Goal: Transaction & Acquisition: Purchase product/service

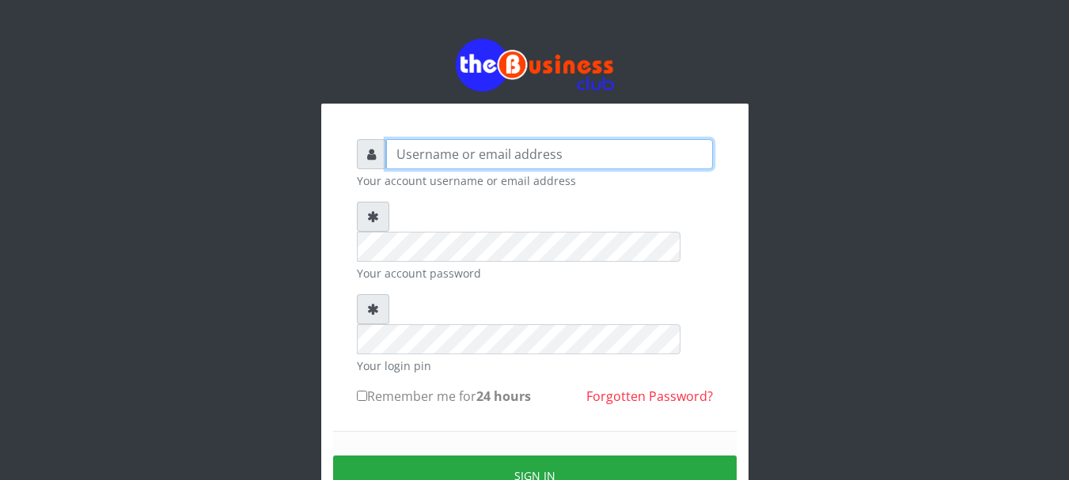
type input "olaawonig@yahoo.com"
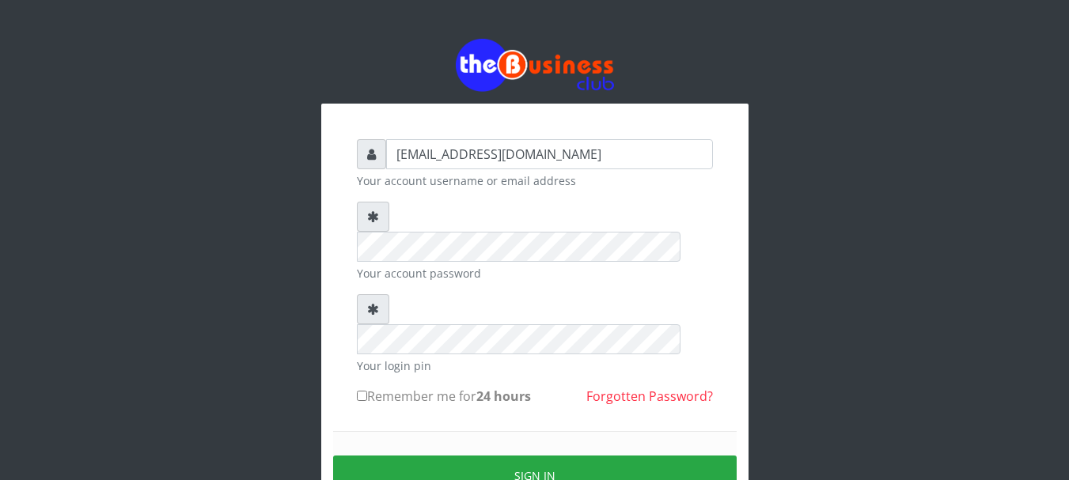
click at [448, 387] on label "Remember me for 24 hours" at bounding box center [444, 396] width 174 height 19
click at [367, 391] on input "Remember me for 24 hours" at bounding box center [362, 396] width 10 height 10
checkbox input "true"
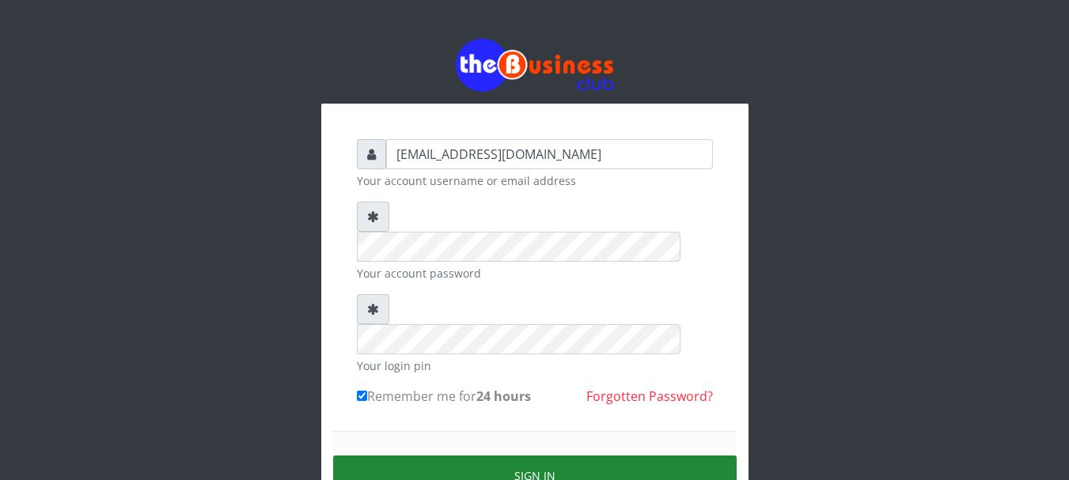
click at [512, 456] on button "Sign in" at bounding box center [535, 476] width 404 height 40
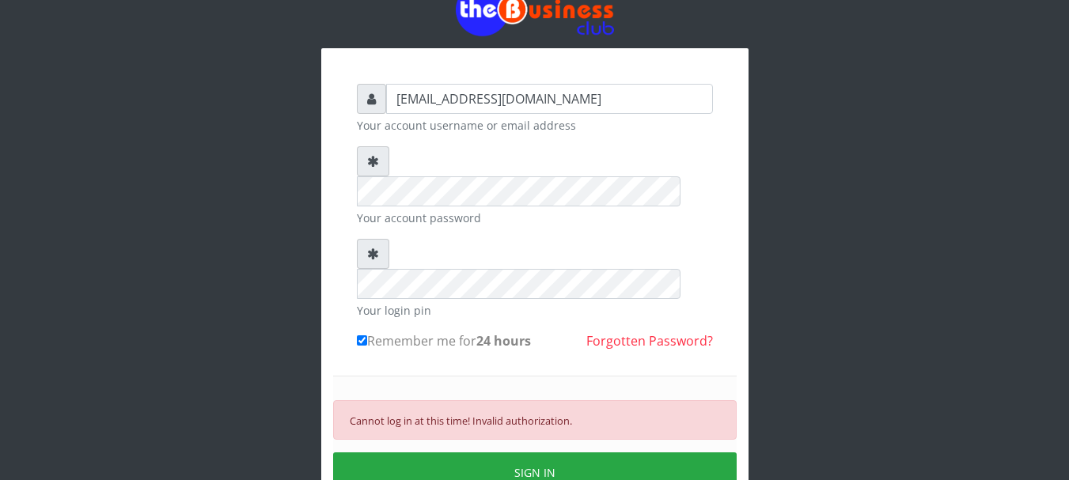
scroll to position [79, 0]
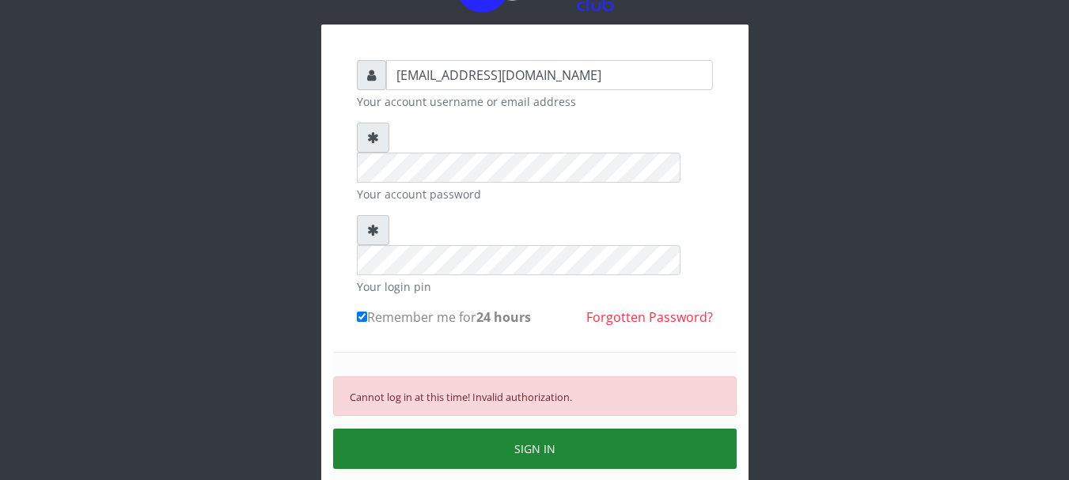
click at [507, 429] on button "SIGN IN" at bounding box center [535, 449] width 404 height 40
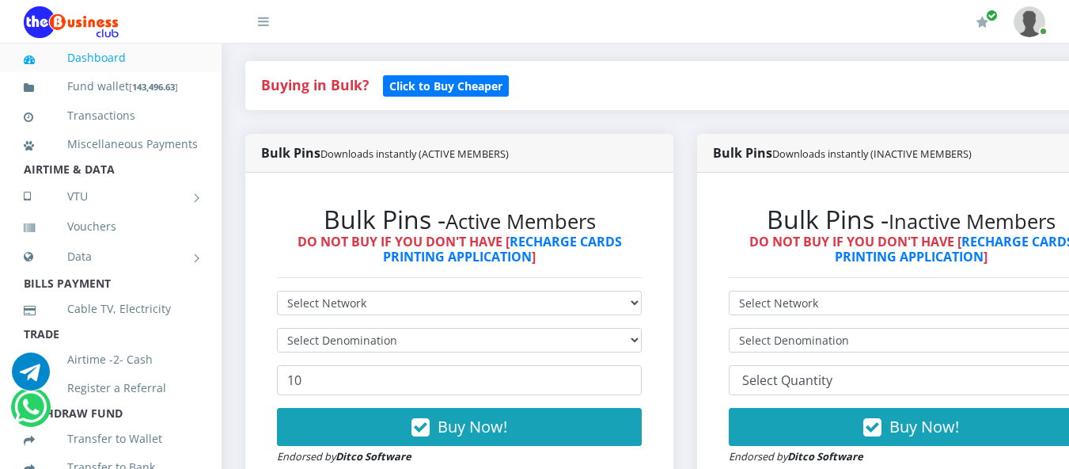
scroll to position [317, 0]
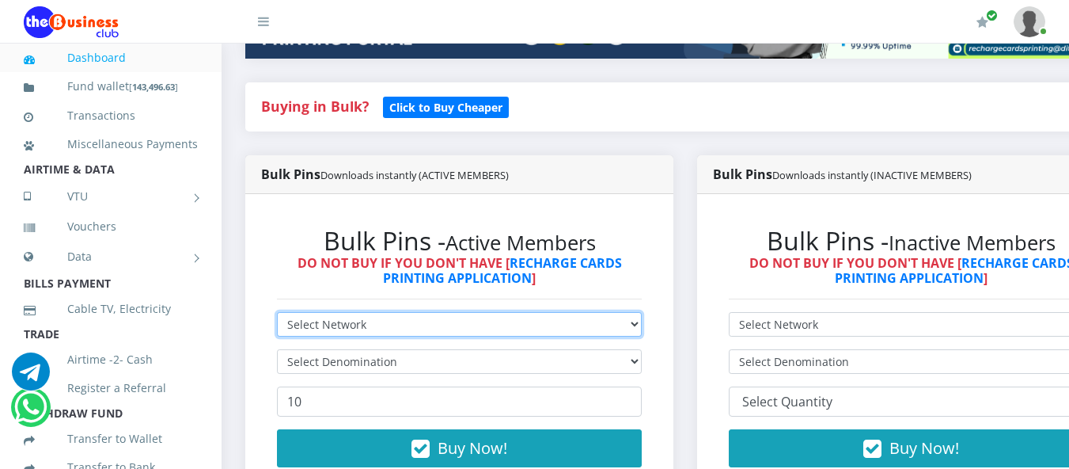
click at [642, 312] on select "Select Network MTN Globacom 9Mobile Airtel" at bounding box center [459, 324] width 365 height 25
select select "MTN"
click at [277, 312] on select "Select Network MTN Globacom 9Mobile Airtel" at bounding box center [459, 324] width 365 height 25
click at [642, 312] on select "Select Network MTN Globacom 9Mobile Airtel" at bounding box center [459, 324] width 365 height 25
click at [277, 312] on select "Select Network MTN Globacom 9Mobile Airtel" at bounding box center [459, 324] width 365 height 25
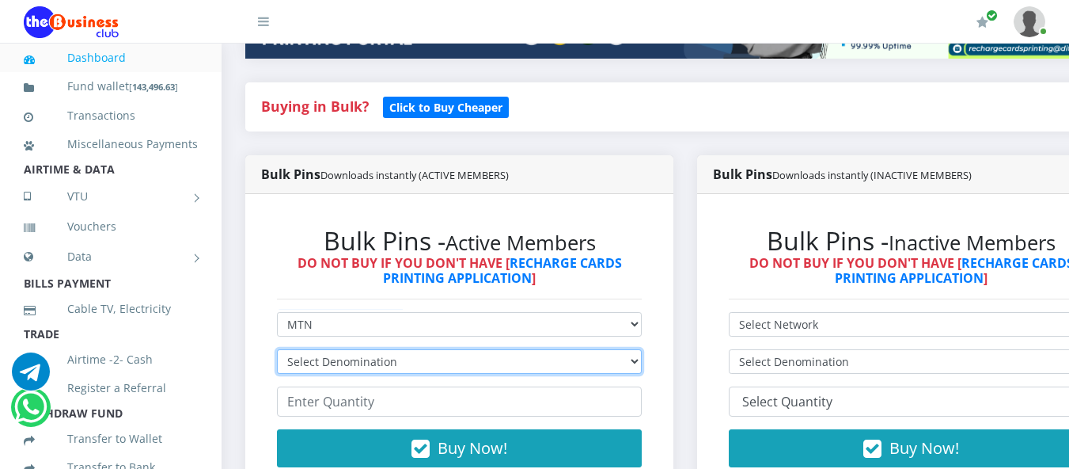
click at [394, 349] on select "Select Denomination MTN NGN100 - ₦96.98 MTN NGN200 - ₦193.96 MTN NGN400 - ₦387.…" at bounding box center [459, 361] width 365 height 25
select select "96.98-100"
click at [277, 349] on select "Select Denomination MTN NGN100 - ₦96.98 MTN NGN200 - ₦193.96 MTN NGN400 - ₦387.…" at bounding box center [459, 361] width 365 height 25
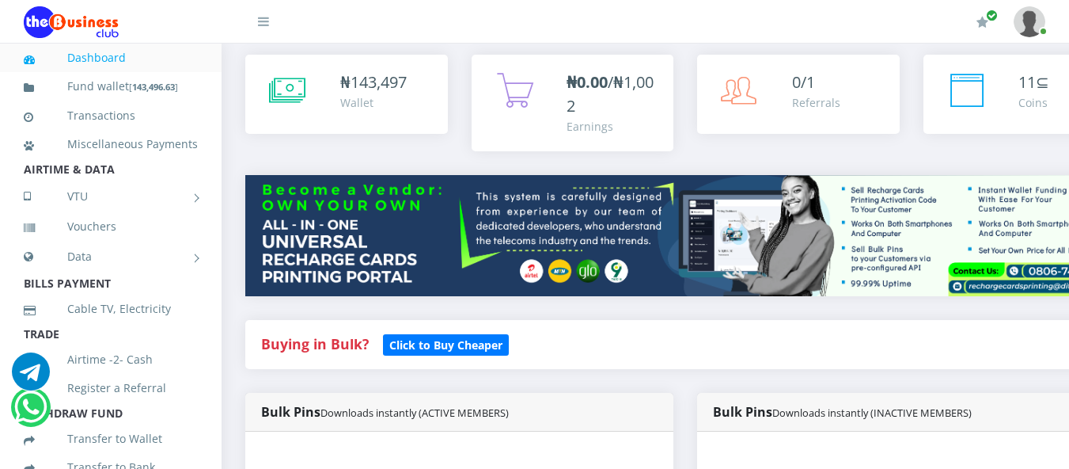
scroll to position [0, 0]
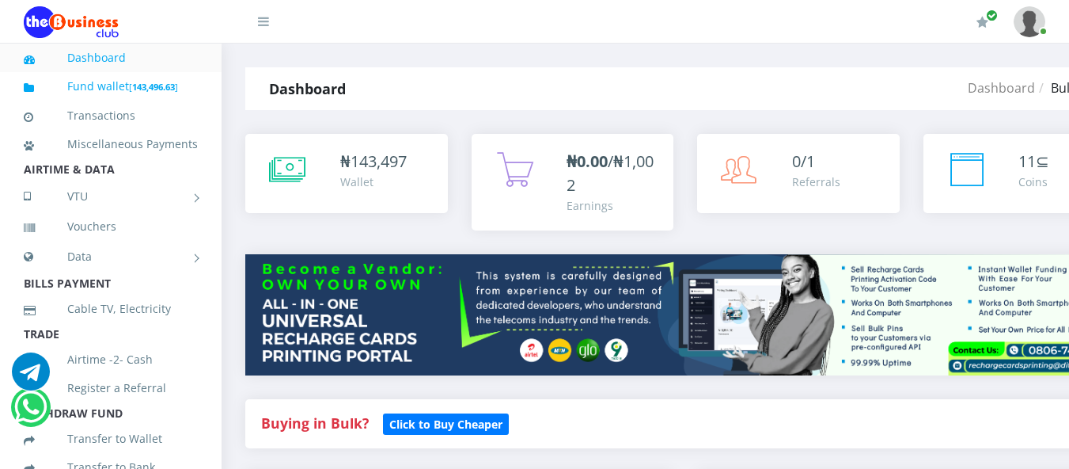
click at [107, 82] on link "Fund wallet [ 143,496.63 ]" at bounding box center [111, 86] width 174 height 37
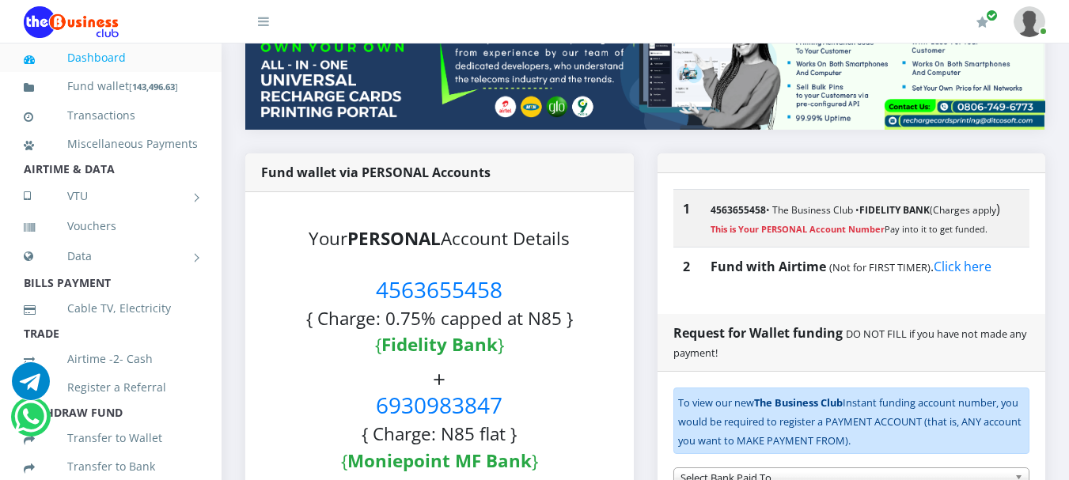
scroll to position [237, 0]
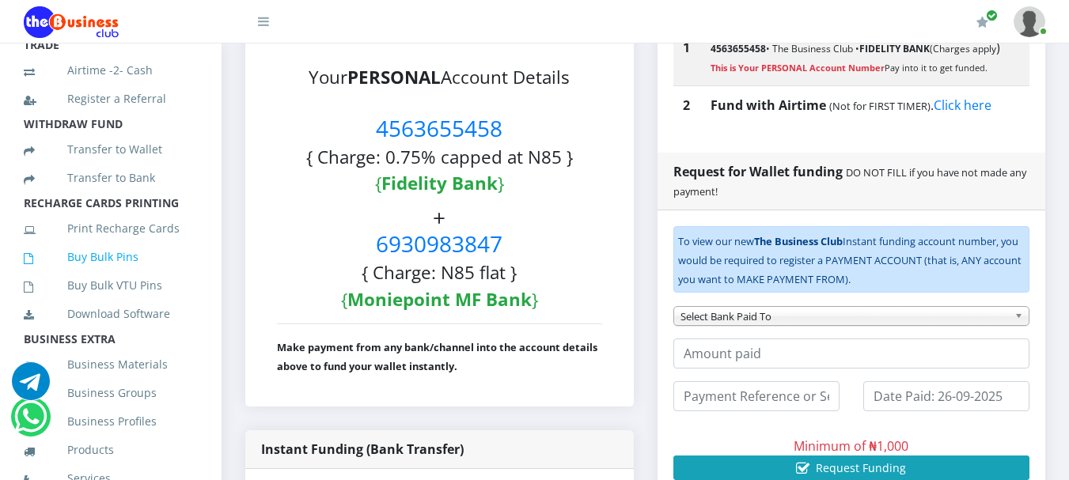
scroll to position [317, 0]
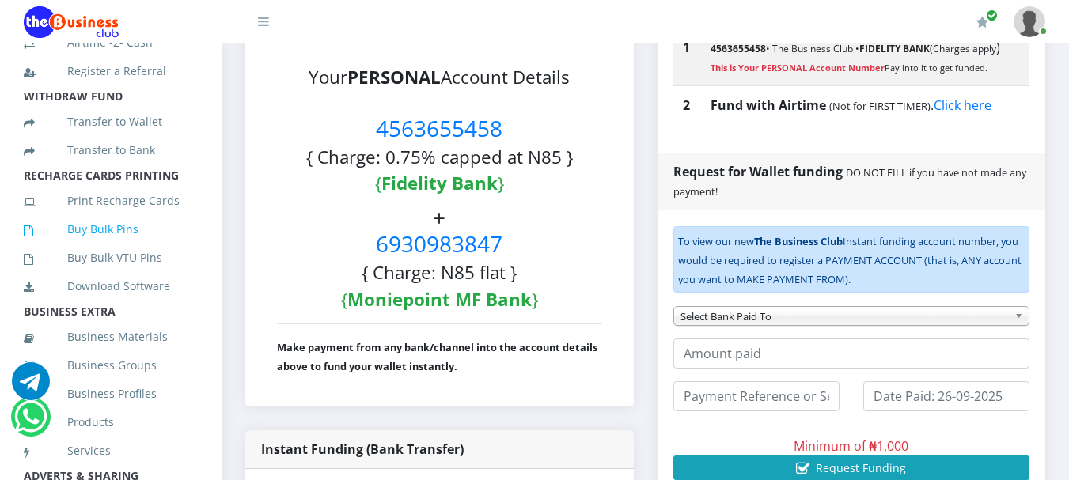
click at [101, 241] on link "Buy Bulk Pins" at bounding box center [111, 229] width 174 height 36
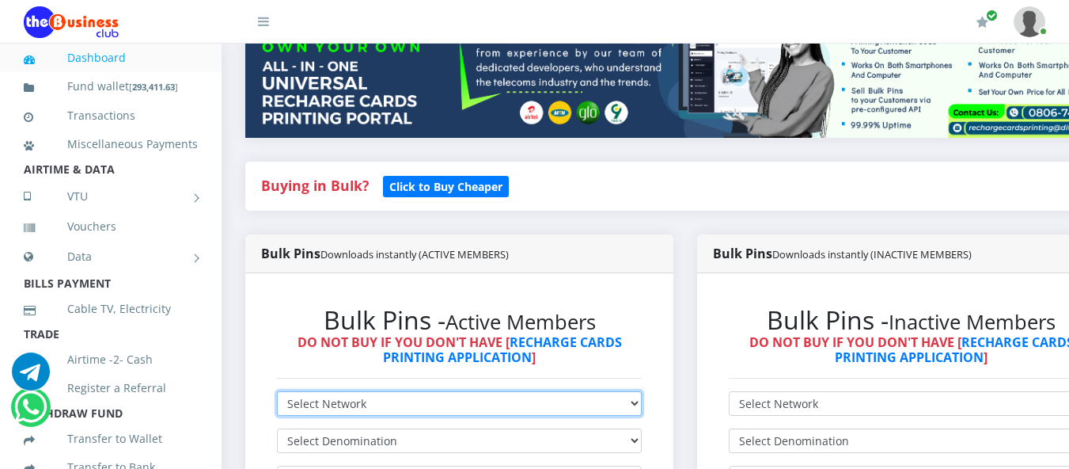
click at [443, 391] on select "Select Network MTN Globacom 9Mobile Airtel" at bounding box center [459, 403] width 365 height 25
select select "MTN"
click at [277, 391] on select "Select Network MTN Globacom 9Mobile Airtel" at bounding box center [459, 403] width 365 height 25
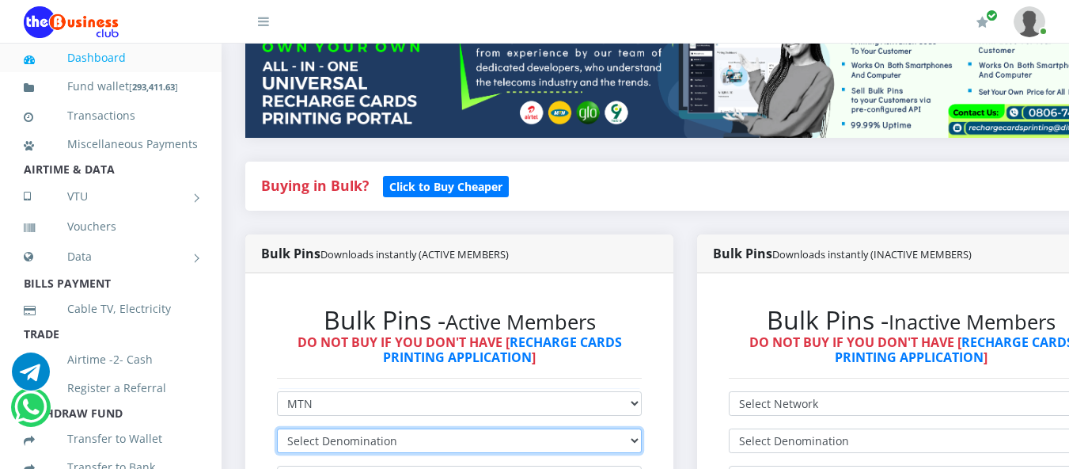
click at [403, 428] on select "Select Denomination MTN NGN100 - ₦96.98 MTN NGN200 - ₦193.96 MTN NGN400 - ₦387.…" at bounding box center [459, 440] width 365 height 25
select select "969.8-1000"
click at [277, 428] on select "Select Denomination MTN NGN100 - ₦96.98 MTN NGN200 - ₦193.96 MTN NGN400 - ₦387.…" at bounding box center [459, 440] width 365 height 25
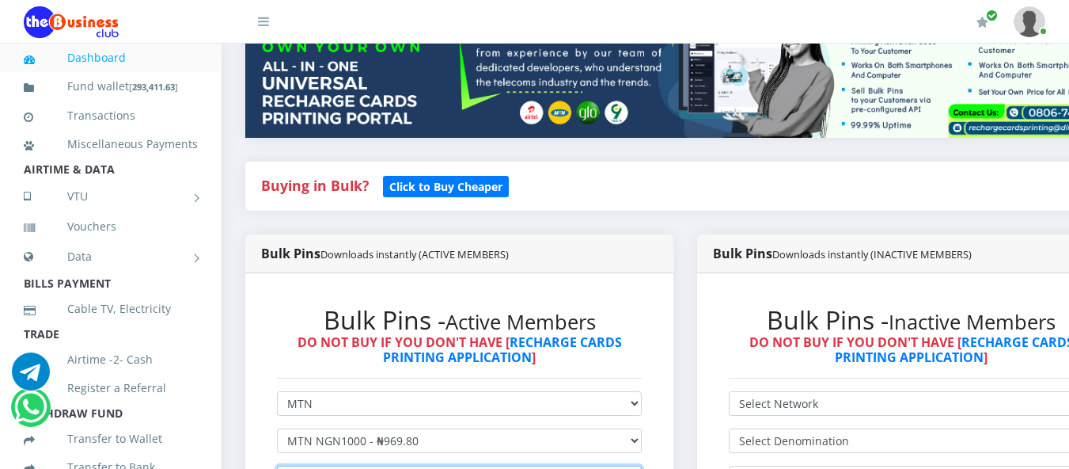
type input "50"
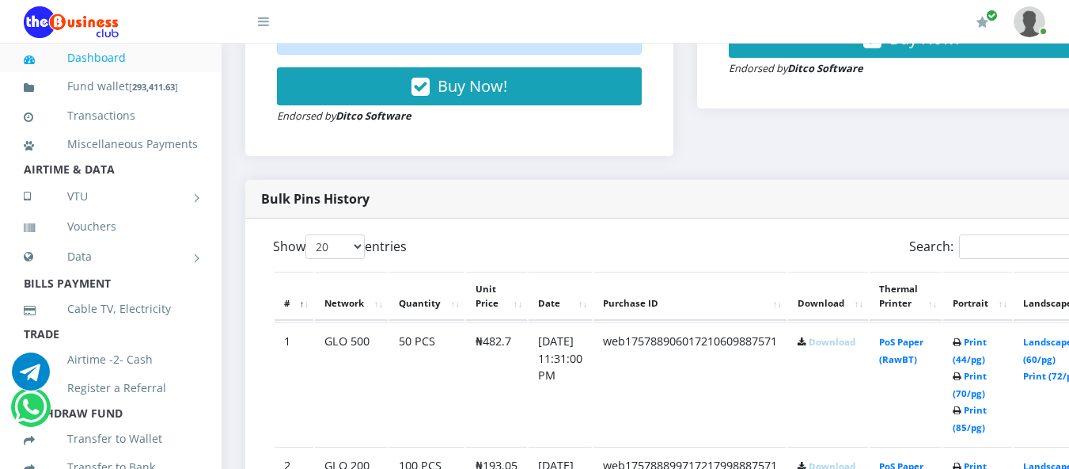
scroll to position [791, 0]
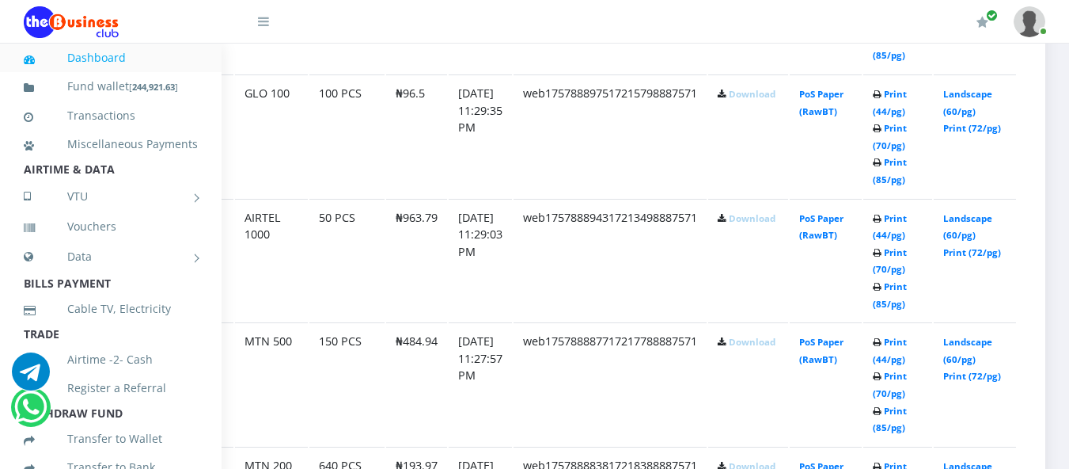
scroll to position [1298, 105]
click at [895, 404] on link "Print (85/pg)" at bounding box center [890, 418] width 34 height 29
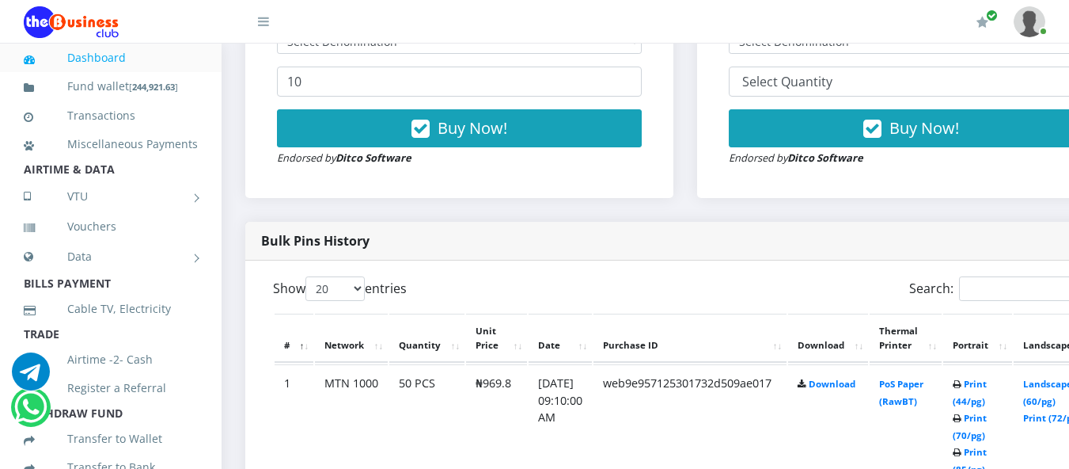
scroll to position [396, 0]
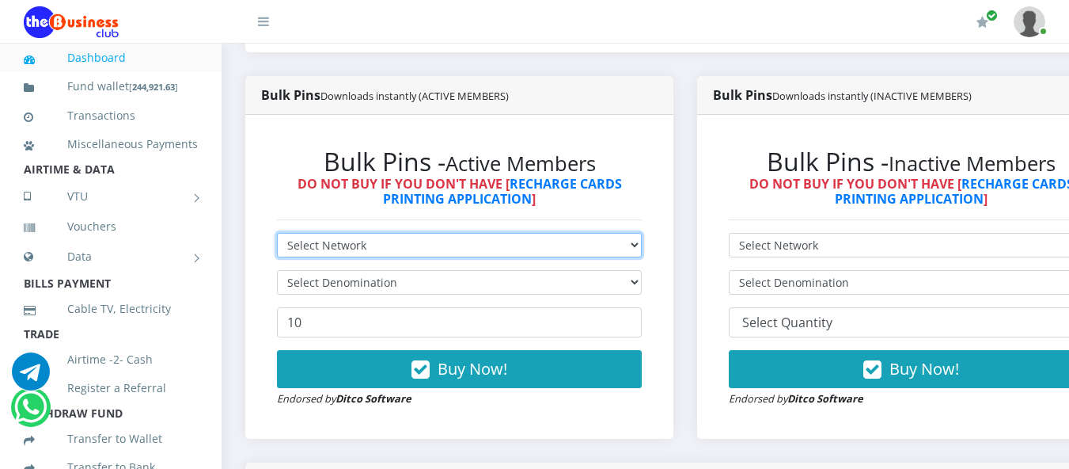
drag, startPoint x: 560, startPoint y: 129, endPoint x: 544, endPoint y: 136, distance: 17.4
click at [560, 233] on select "Select Network MTN Globacom 9Mobile Airtel" at bounding box center [459, 245] width 365 height 25
select select "MTN"
click at [277, 233] on select "Select Network MTN Globacom 9Mobile Airtel" at bounding box center [459, 245] width 365 height 25
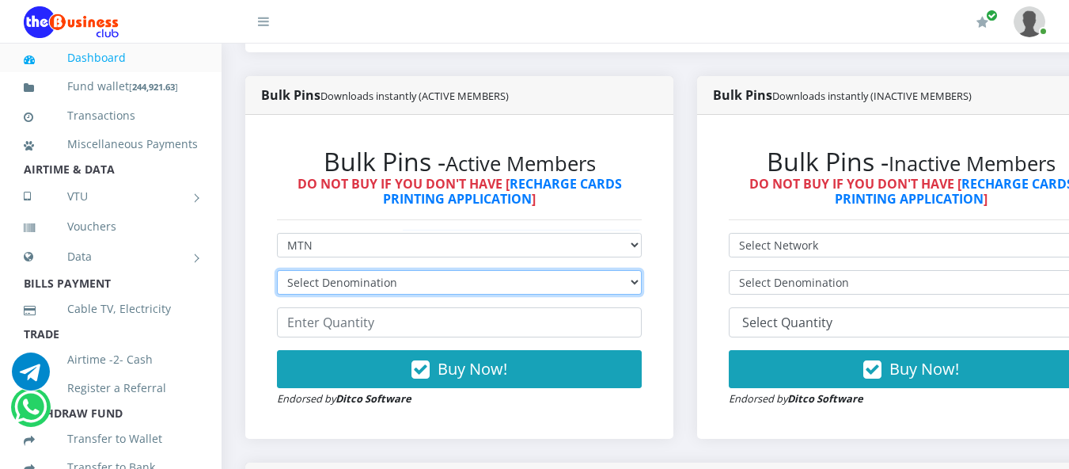
click at [422, 270] on select "Select Denomination MTN NGN100 - ₦96.98 MTN NGN200 - ₦193.96 MTN NGN400 - ₦387.…" at bounding box center [459, 282] width 365 height 25
select select "484.9-500"
click at [277, 270] on select "Select Denomination MTN NGN100 - ₦96.98 MTN NGN200 - ₦193.96 MTN NGN400 - ₦387.…" at bounding box center [459, 282] width 365 height 25
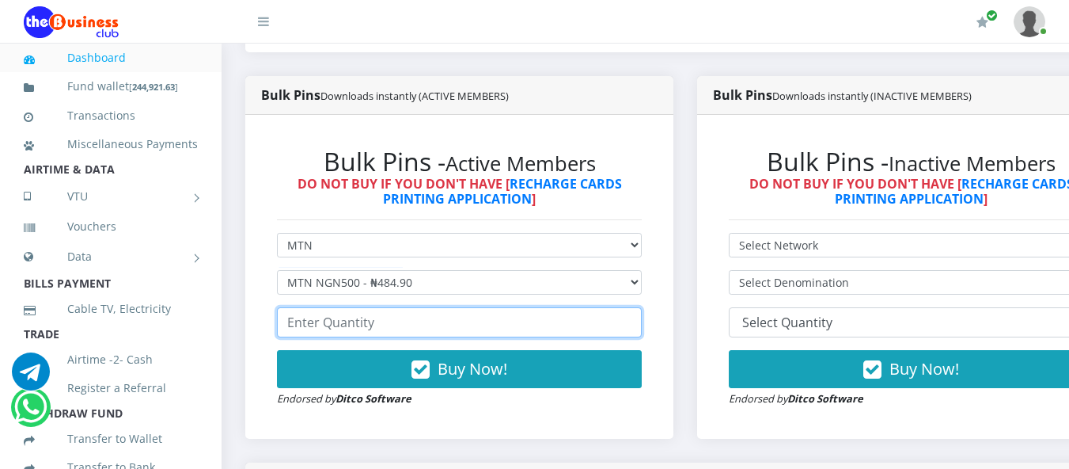
click at [390, 307] on input "number" at bounding box center [459, 322] width 365 height 30
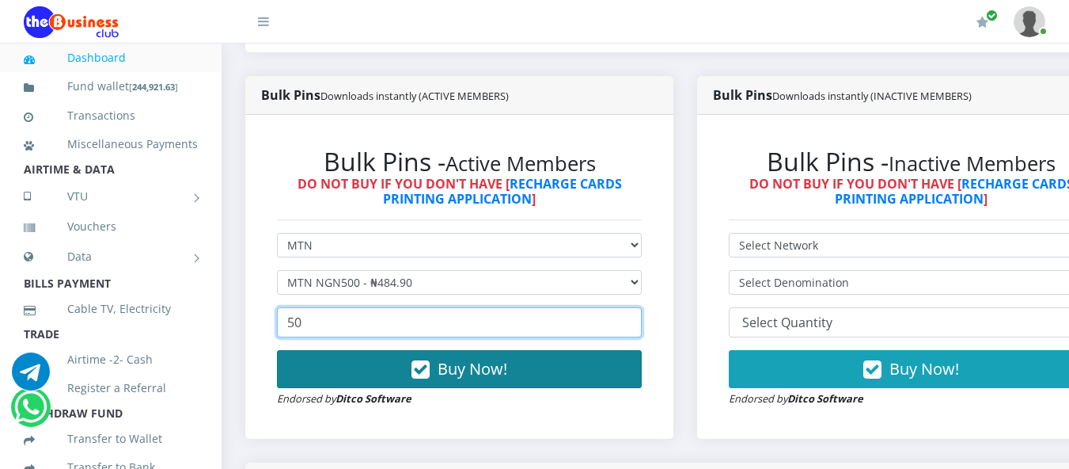
type input "50"
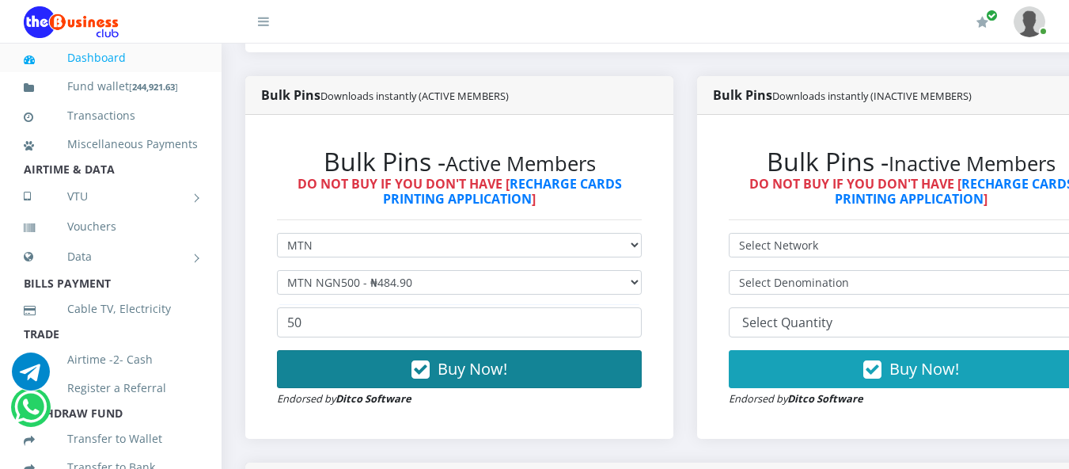
click at [450, 358] on span "Buy Now!" at bounding box center [473, 368] width 70 height 21
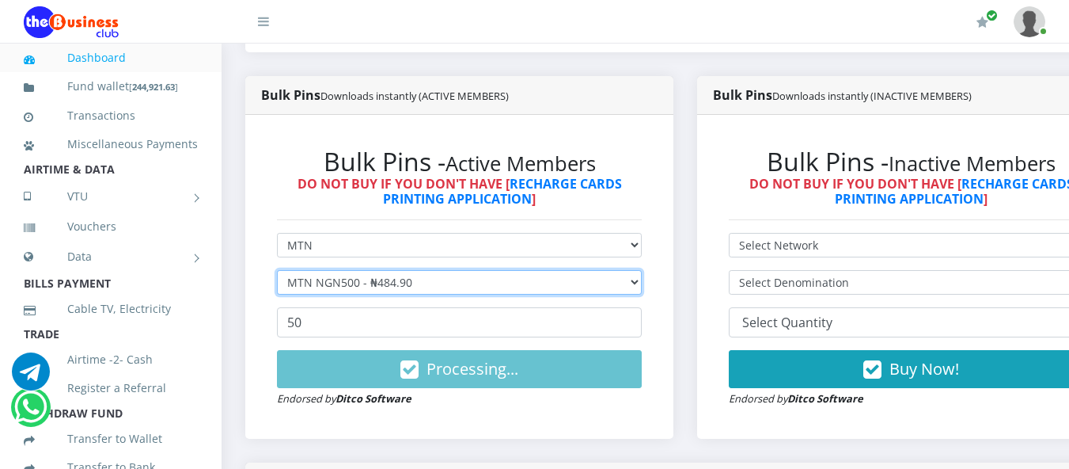
click at [469, 270] on select "Select Denomination MTN NGN100 - ₦96.98 MTN NGN200 - ₦193.96 MTN NGN400 - ₦387.…" at bounding box center [459, 282] width 365 height 25
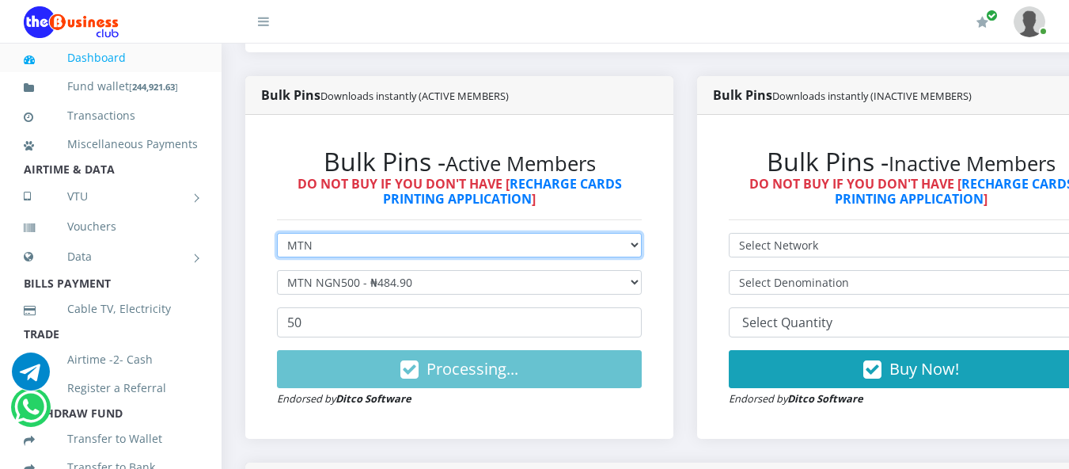
click at [485, 233] on select "Select Network MTN Globacom 9Mobile Airtel" at bounding box center [459, 245] width 365 height 25
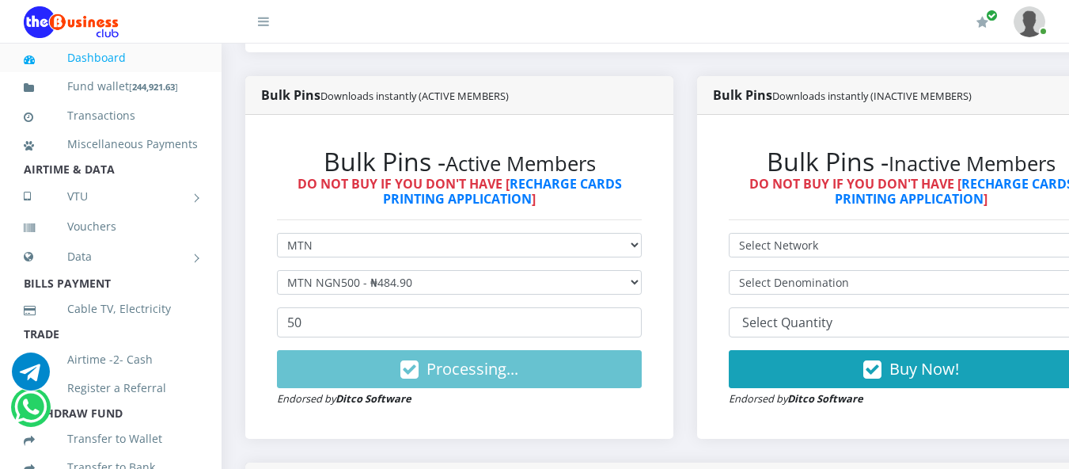
click at [490, 302] on div "Bulk Pins - Active Members DO NOT BUY IF YOU DON'T HAVE [ RECHARGE CARDS PRINTI…" at bounding box center [459, 277] width 396 height 293
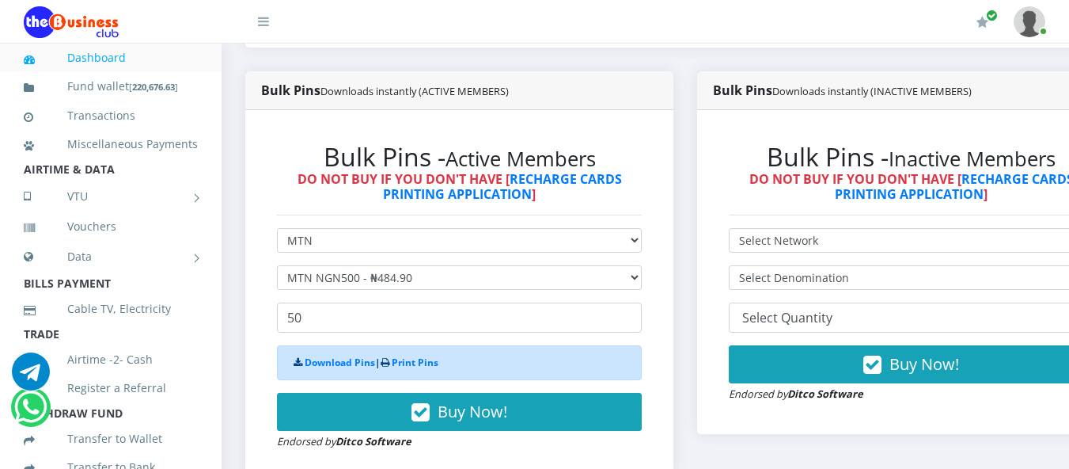
scroll to position [554, 0]
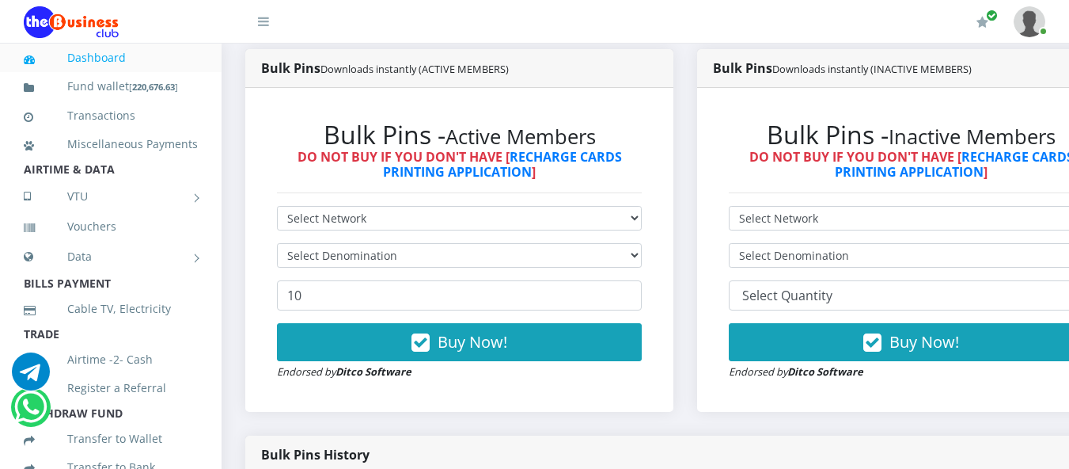
scroll to position [396, 0]
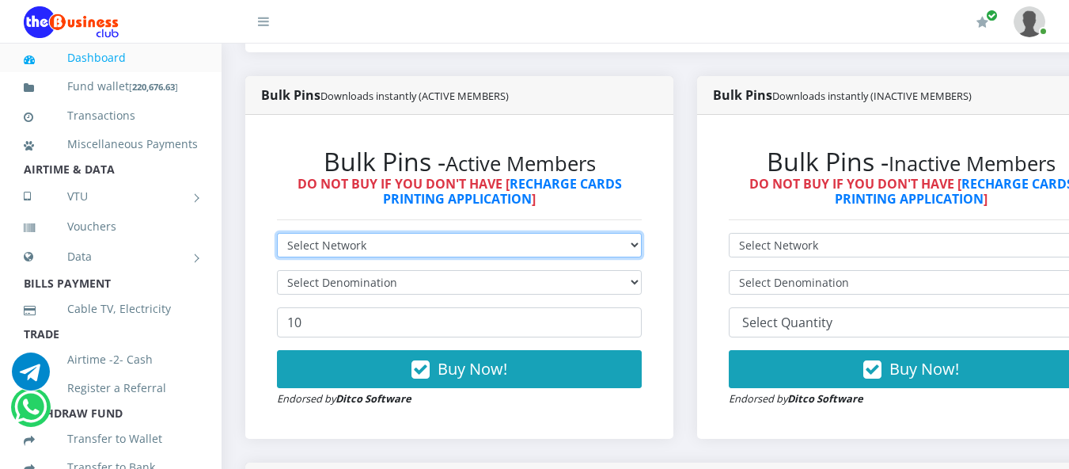
click at [642, 233] on select "Select Network MTN Globacom 9Mobile Airtel" at bounding box center [459, 245] width 365 height 25
select select "MTN"
click at [277, 233] on select "Select Network MTN Globacom 9Mobile Airtel" at bounding box center [459, 245] width 365 height 25
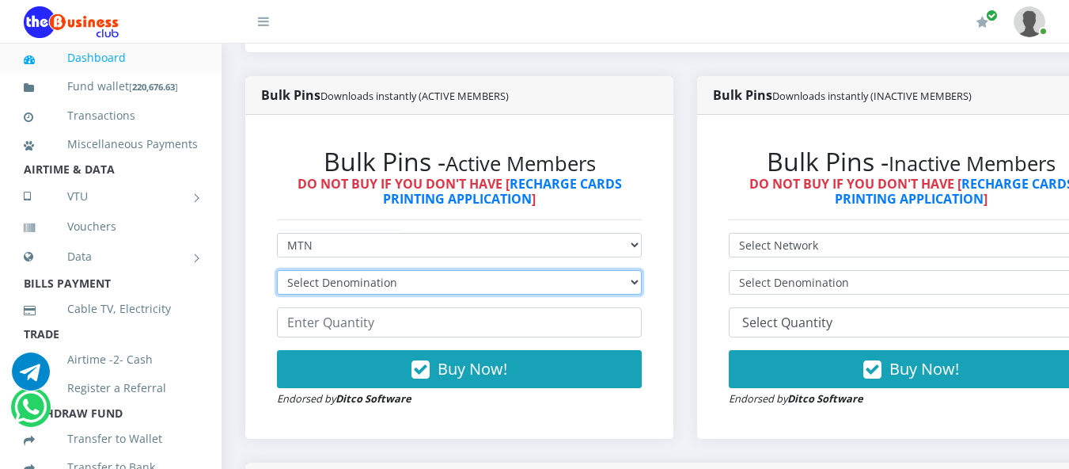
click at [445, 270] on select "Select Denomination MTN NGN100 - ₦96.98 MTN NGN200 - ₦193.96 MTN NGN400 - ₦387.…" at bounding box center [459, 282] width 365 height 25
select select "193.96-200"
click at [277, 270] on select "Select Denomination MTN NGN100 - ₦96.98 MTN NGN200 - ₦193.96 MTN NGN400 - ₦387.…" at bounding box center [459, 282] width 365 height 25
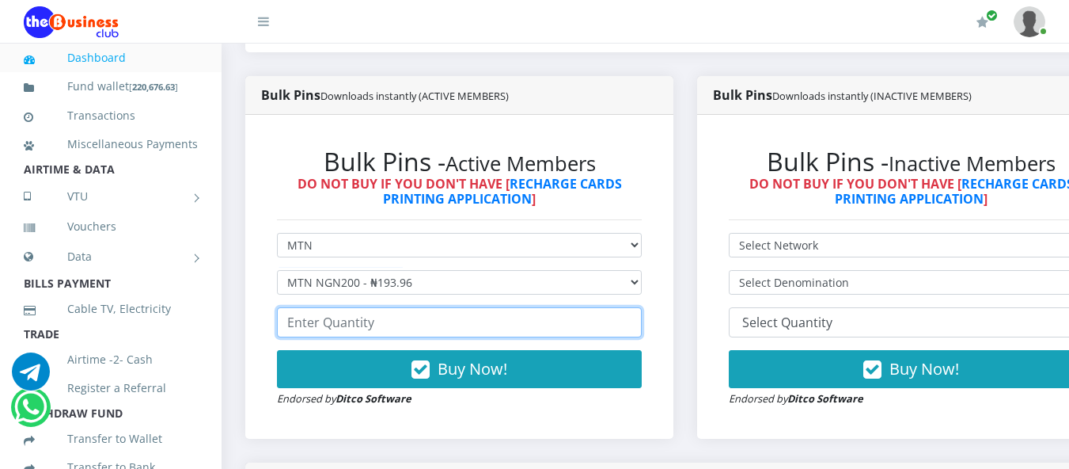
click at [418, 307] on input "number" at bounding box center [459, 322] width 365 height 30
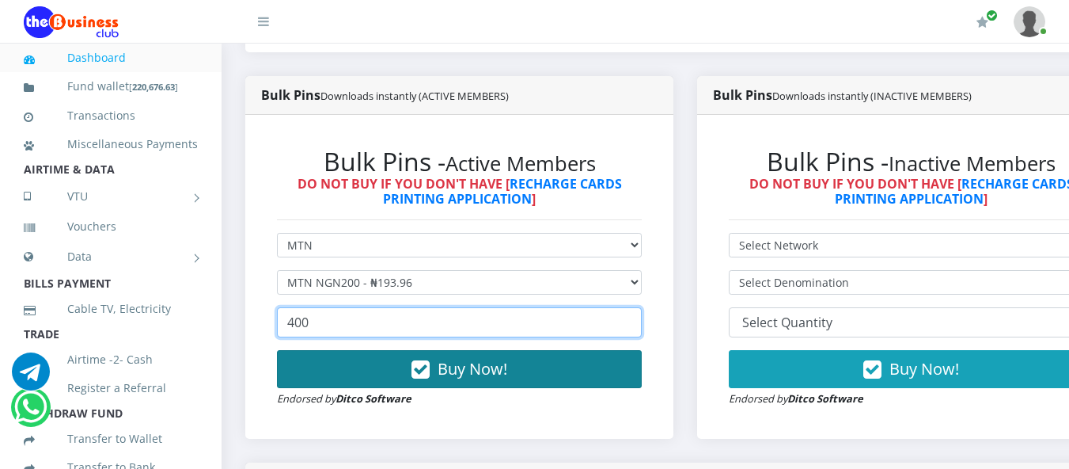
type input "400"
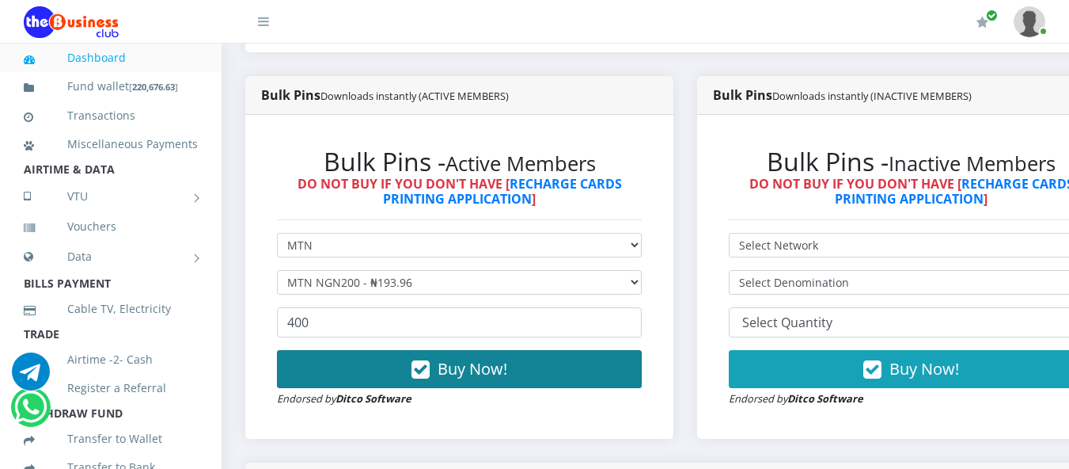
click at [453, 358] on span "Buy Now!" at bounding box center [473, 368] width 70 height 21
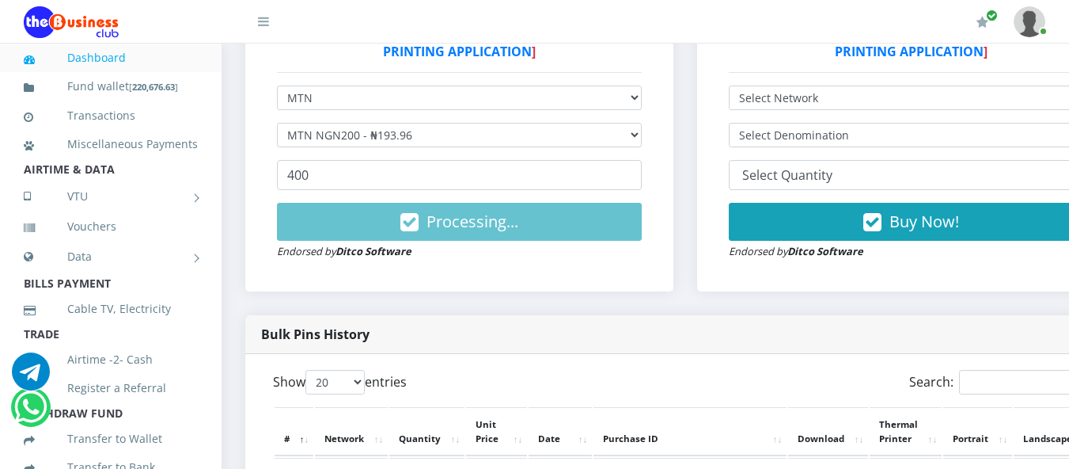
scroll to position [475, 0]
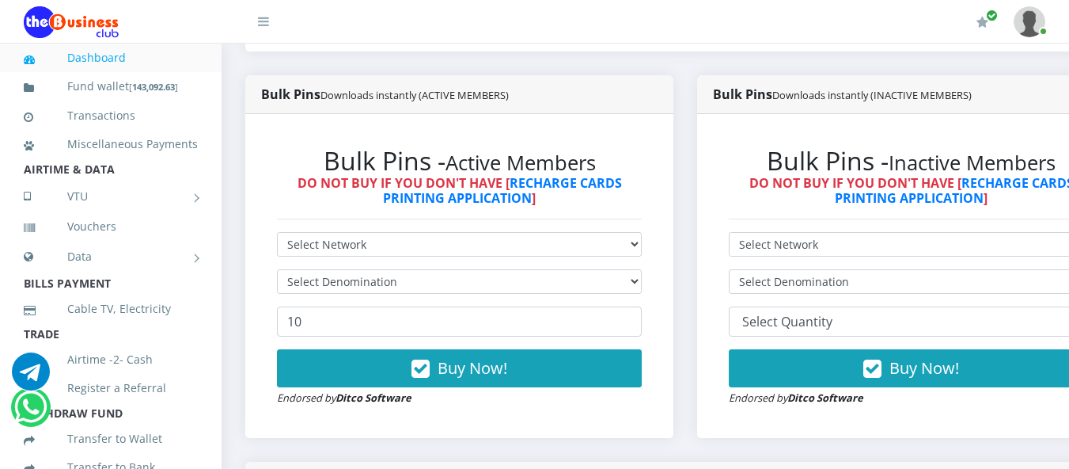
scroll to position [317, 0]
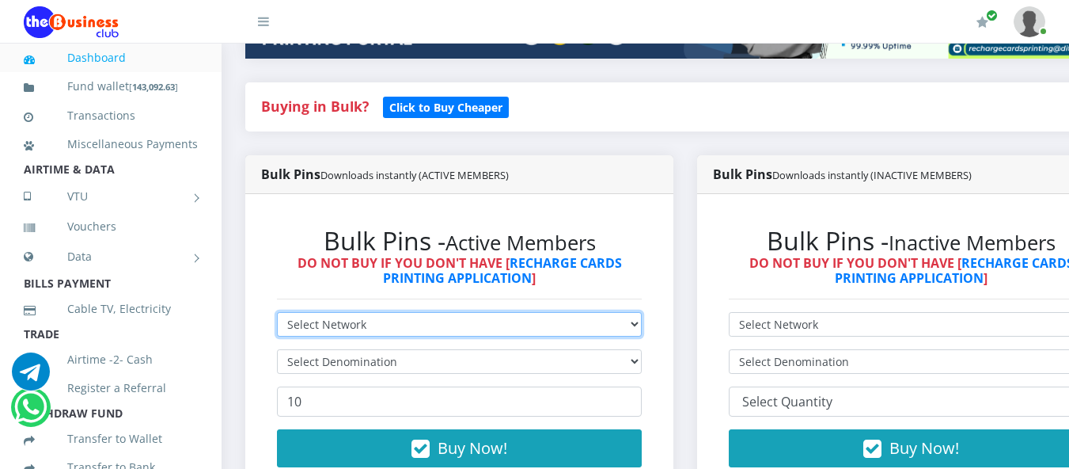
drag, startPoint x: 628, startPoint y: 203, endPoint x: 613, endPoint y: 208, distance: 16.8
click at [628, 312] on select "Select Network MTN Globacom 9Mobile Airtel" at bounding box center [459, 324] width 365 height 25
select select "MTN"
click at [277, 312] on select "Select Network MTN Globacom 9Mobile Airtel" at bounding box center [459, 324] width 365 height 25
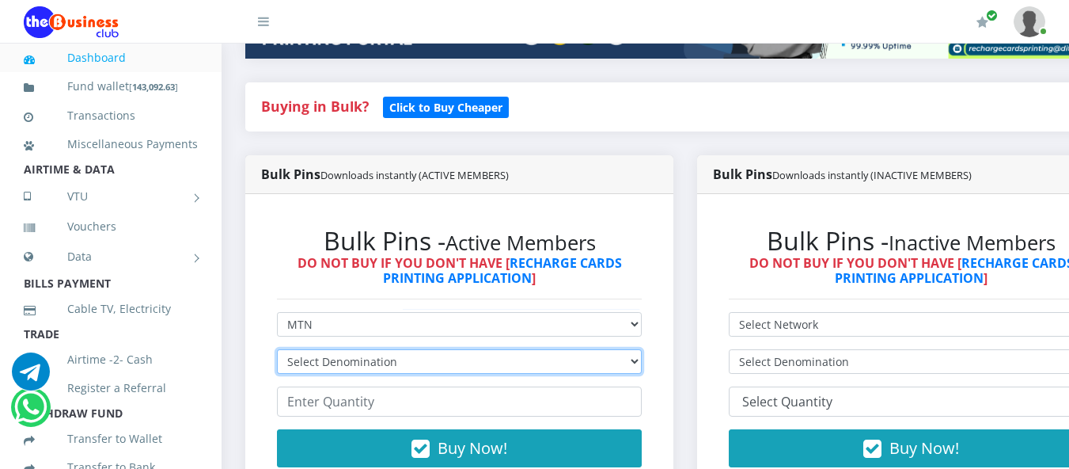
click at [492, 349] on select "Select Denomination MTN NGN100 - ₦96.98 MTN NGN200 - ₦193.96 MTN NGN400 - ₦387.…" at bounding box center [459, 361] width 365 height 25
select select "96.98-100"
click at [277, 349] on select "Select Denomination MTN NGN100 - ₦96.98 MTN NGN200 - ₦193.96 MTN NGN400 - ₦387.…" at bounding box center [459, 361] width 365 height 25
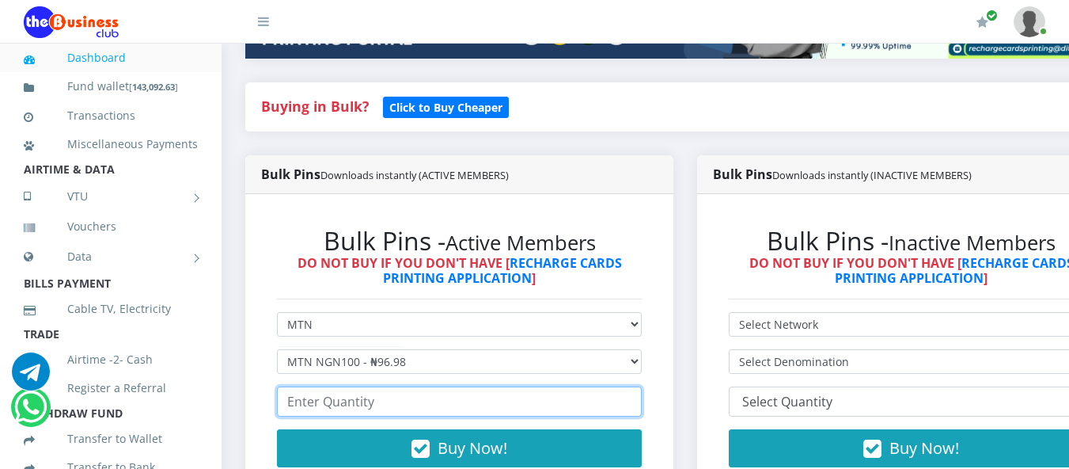
click at [453, 386] on input "number" at bounding box center [459, 401] width 365 height 30
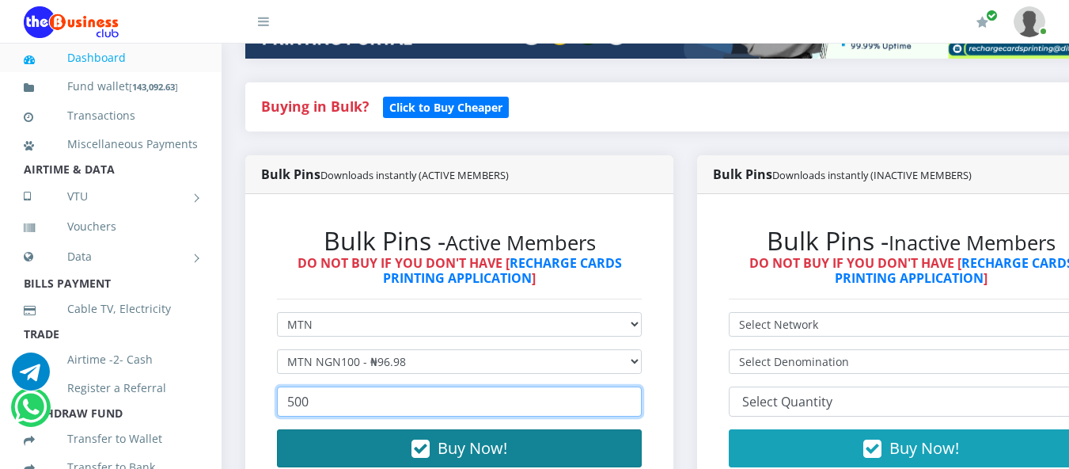
type input "500"
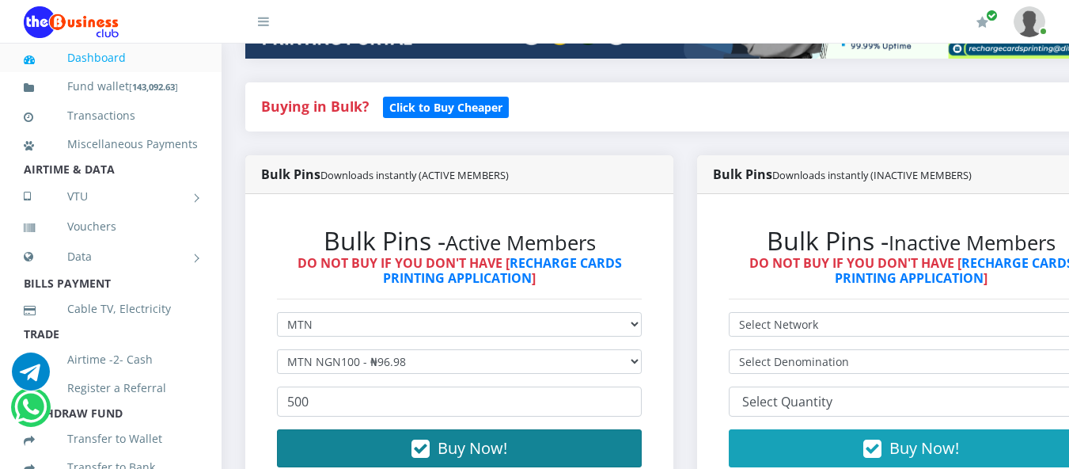
click at [476, 437] on span "Buy Now!" at bounding box center [473, 447] width 70 height 21
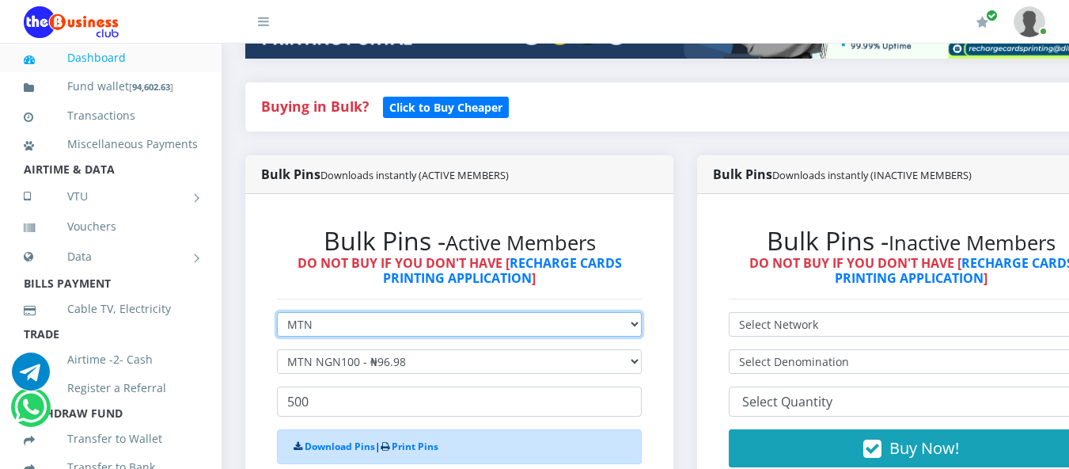
click at [399, 312] on select "Select Network MTN Globacom 9Mobile Airtel" at bounding box center [459, 324] width 365 height 25
select select "Airtel"
click at [277, 312] on select "Select Network MTN Globacom 9Mobile Airtel" at bounding box center [459, 324] width 365 height 25
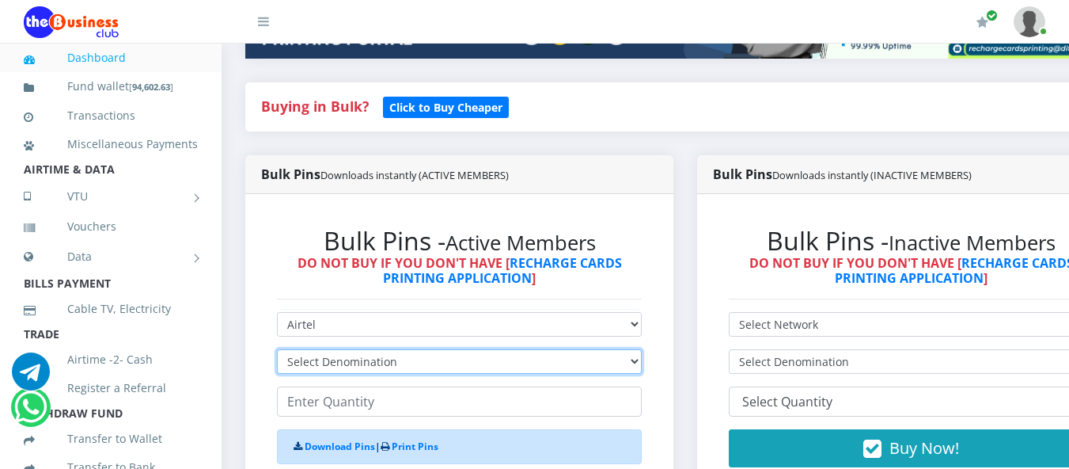
click at [396, 349] on select "Select Denomination Airtel NGN100 - ₦96.37 Airtel NGN200 - ₦192.74 Airtel NGN50…" at bounding box center [459, 361] width 365 height 25
select select "481.85-500"
click at [277, 349] on select "Select Denomination Airtel NGN100 - ₦96.37 Airtel NGN200 - ₦192.74 Airtel NGN50…" at bounding box center [459, 361] width 365 height 25
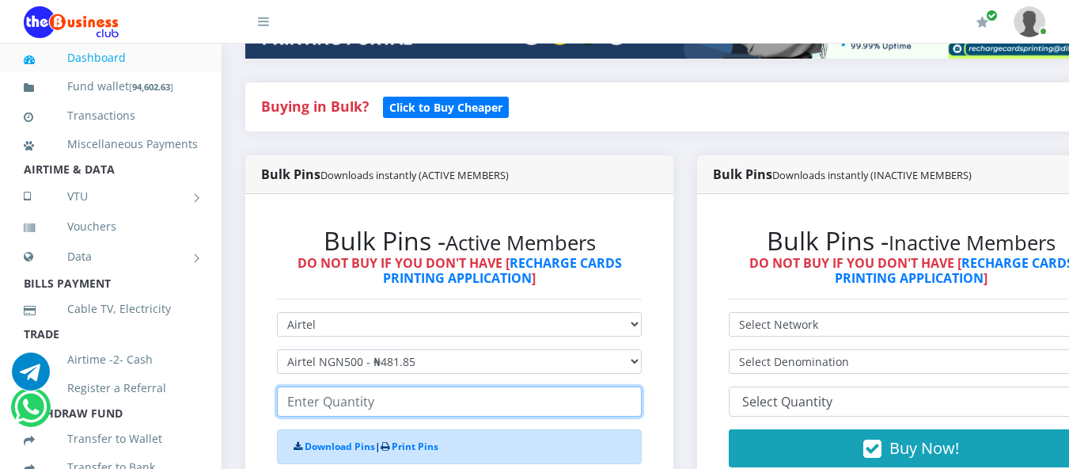
click at [383, 386] on input "number" at bounding box center [459, 401] width 365 height 30
type input "100"
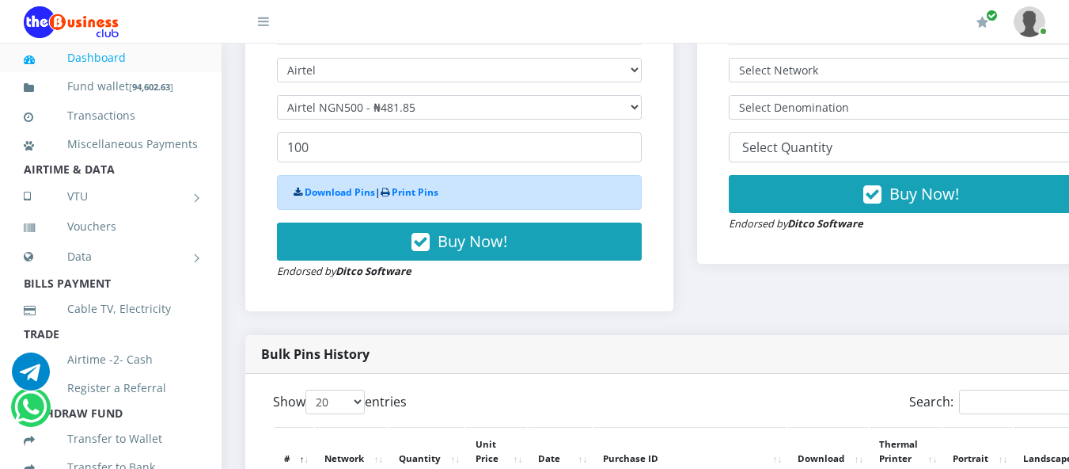
scroll to position [633, 0]
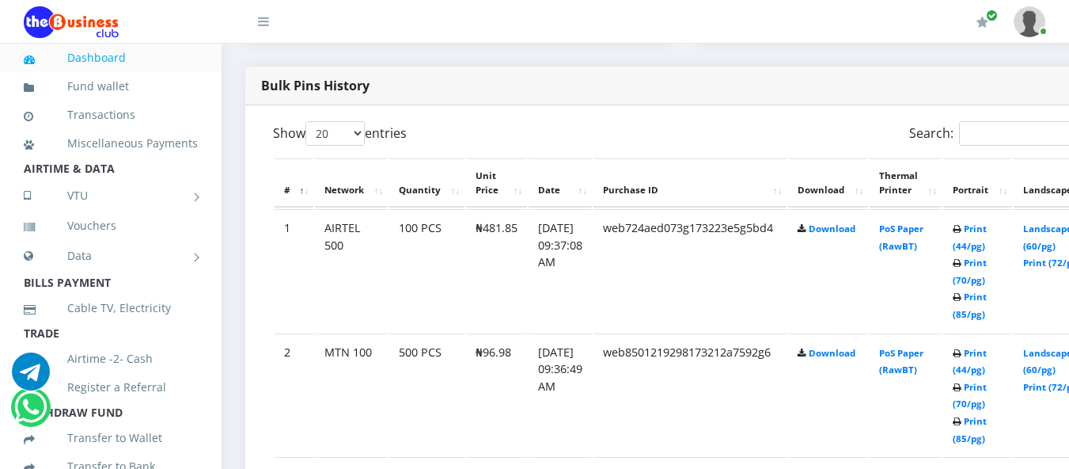
scroll to position [774, 0]
click at [852, 222] on link "Download" at bounding box center [832, 228] width 47 height 12
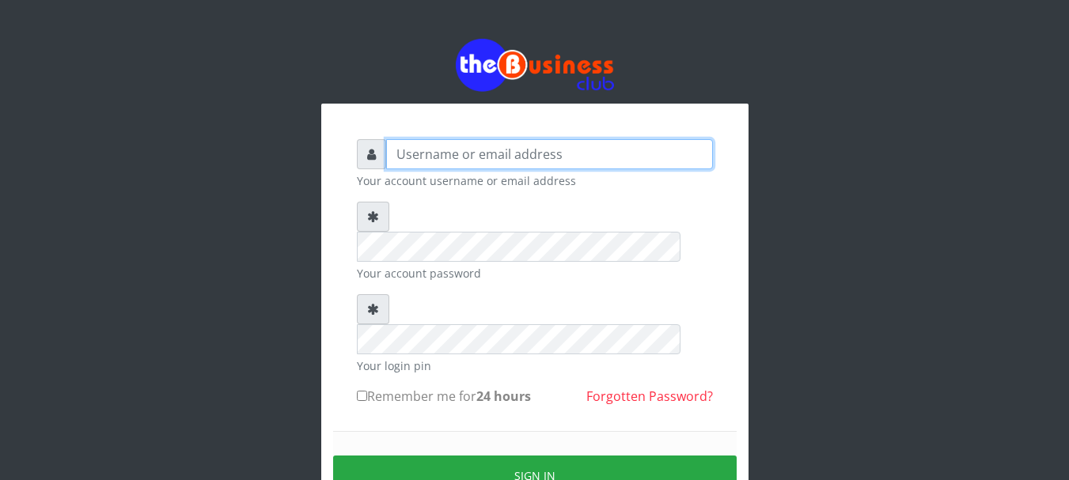
type input "olaawonig@yahoo.com"
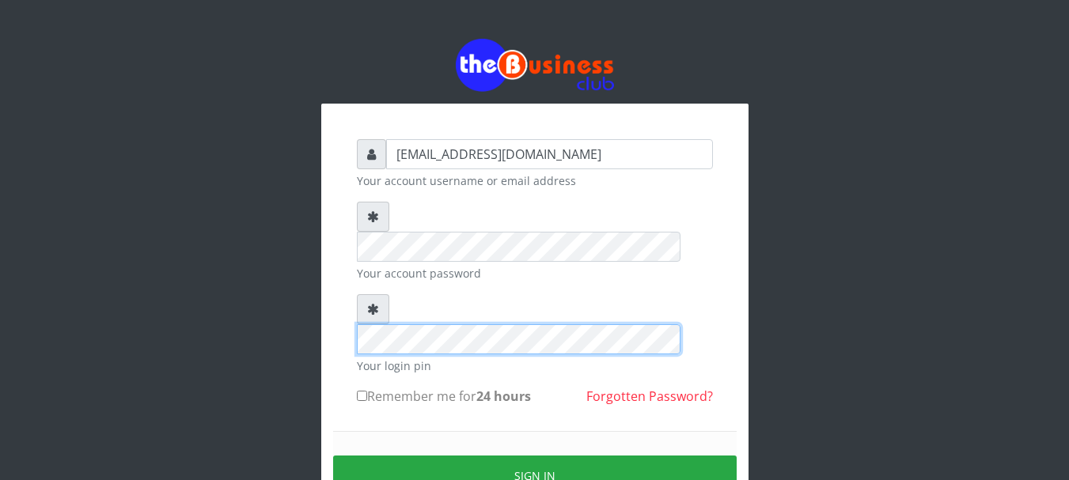
click at [263, 260] on div "olaawonig@yahoo.com Your account username or email address Your account passwor…" at bounding box center [535, 312] width 902 height 624
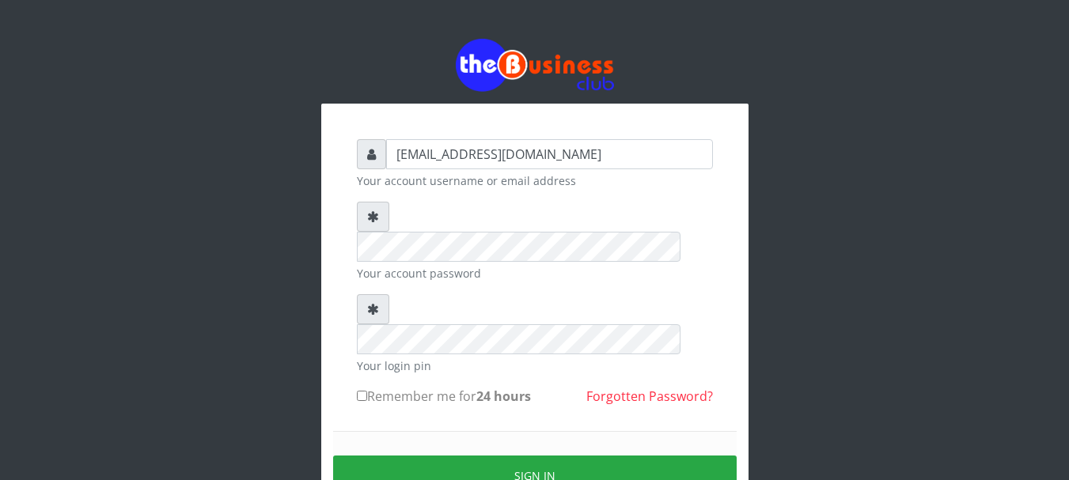
click at [445, 387] on label "Remember me for 24 hours" at bounding box center [444, 396] width 174 height 19
click at [367, 391] on input "Remember me for 24 hours" at bounding box center [362, 396] width 10 height 10
checkbox input "true"
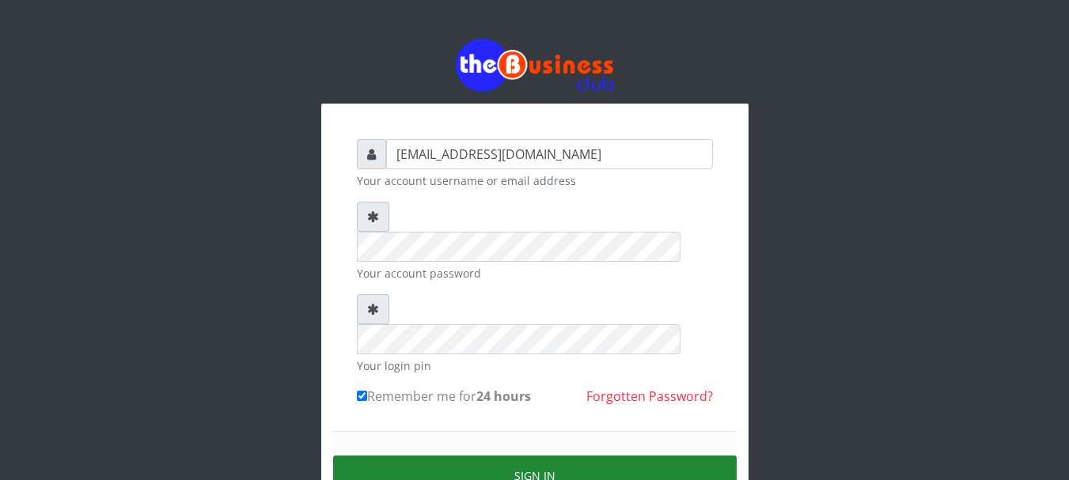
click at [531, 456] on button "Sign in" at bounding box center [535, 476] width 404 height 40
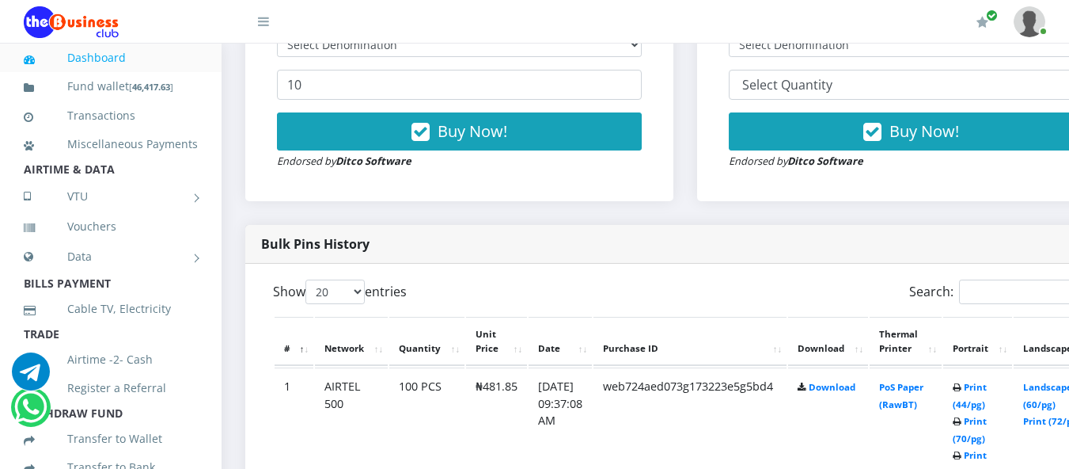
click at [787, 317] on th "Purchase ID" at bounding box center [690, 341] width 193 height 49
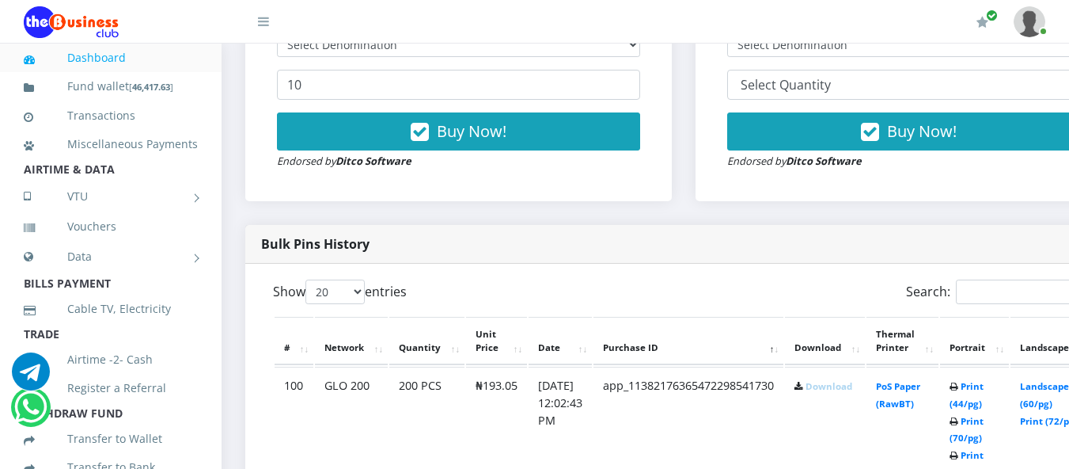
click at [852, 380] on link "Download" at bounding box center [829, 386] width 47 height 12
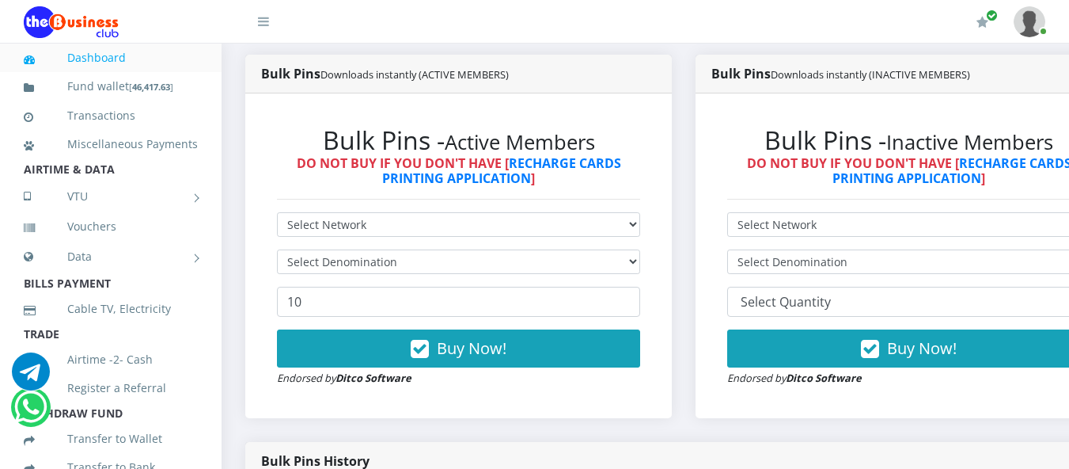
scroll to position [554, 0]
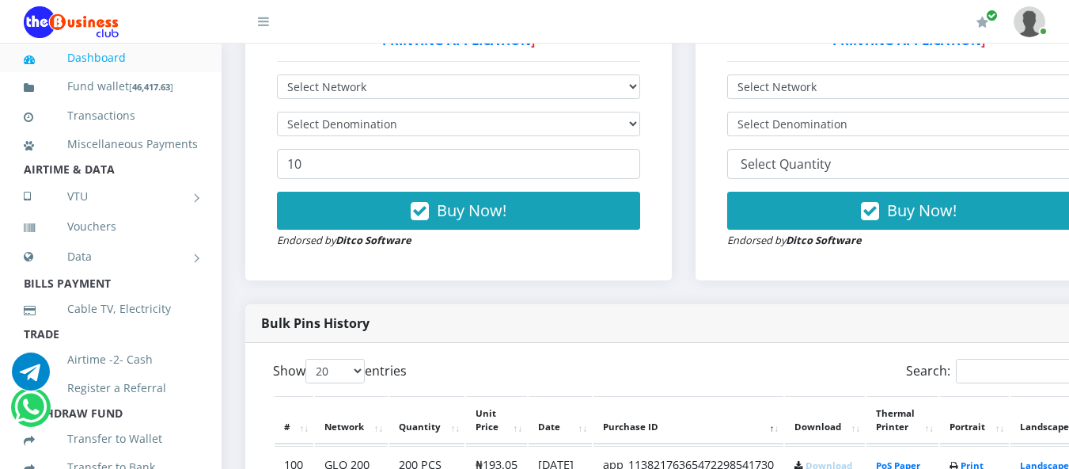
click at [592, 396] on th "Date" at bounding box center [560, 420] width 63 height 49
click at [844, 460] on link "Download" at bounding box center [832, 466] width 47 height 12
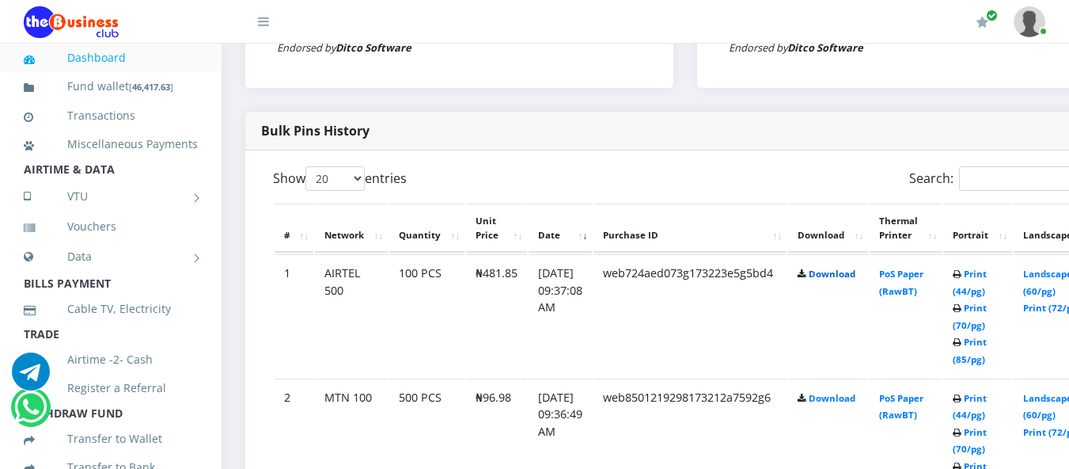
scroll to position [791, 0]
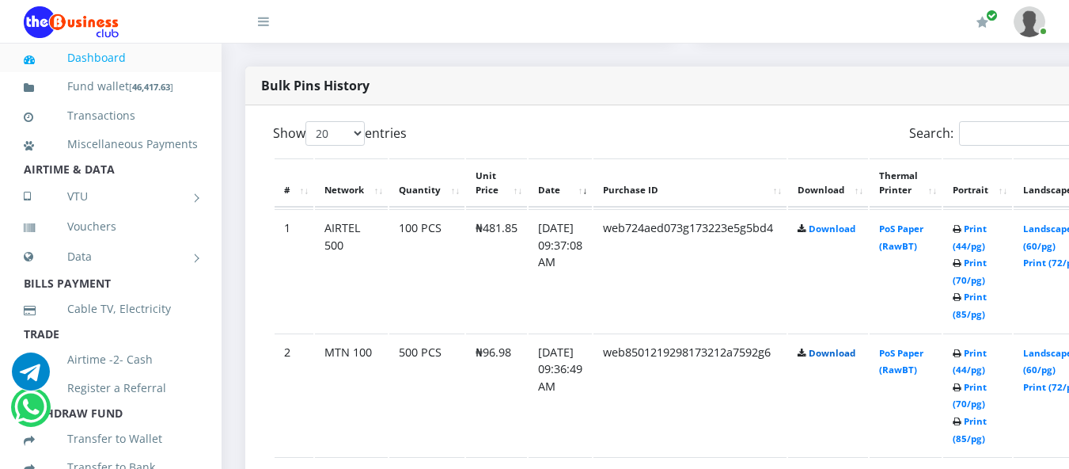
click at [853, 347] on link "Download" at bounding box center [832, 353] width 47 height 12
drag, startPoint x: 852, startPoint y: 352, endPoint x: 827, endPoint y: 353, distance: 25.3
click at [852, 470] on link "Download" at bounding box center [832, 476] width 47 height 12
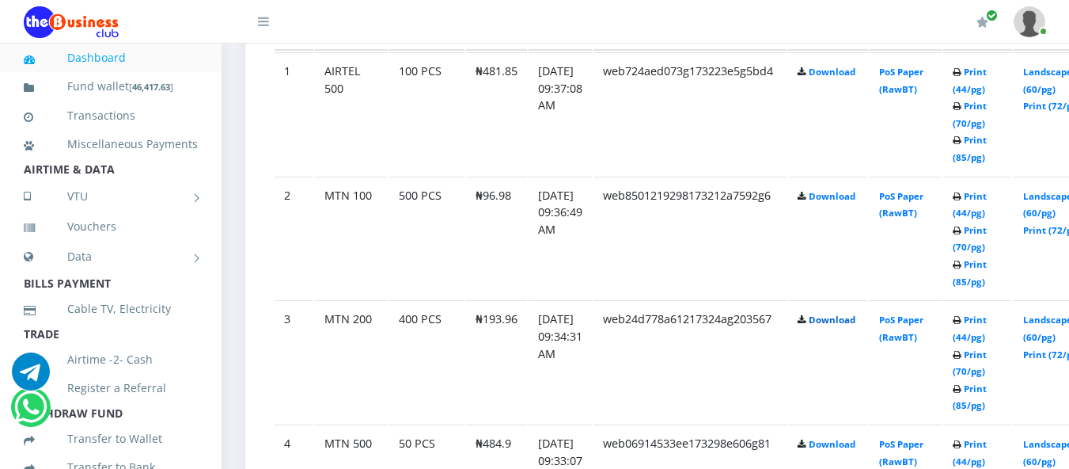
scroll to position [950, 0]
click at [853, 436] on link "Download" at bounding box center [832, 442] width 47 height 12
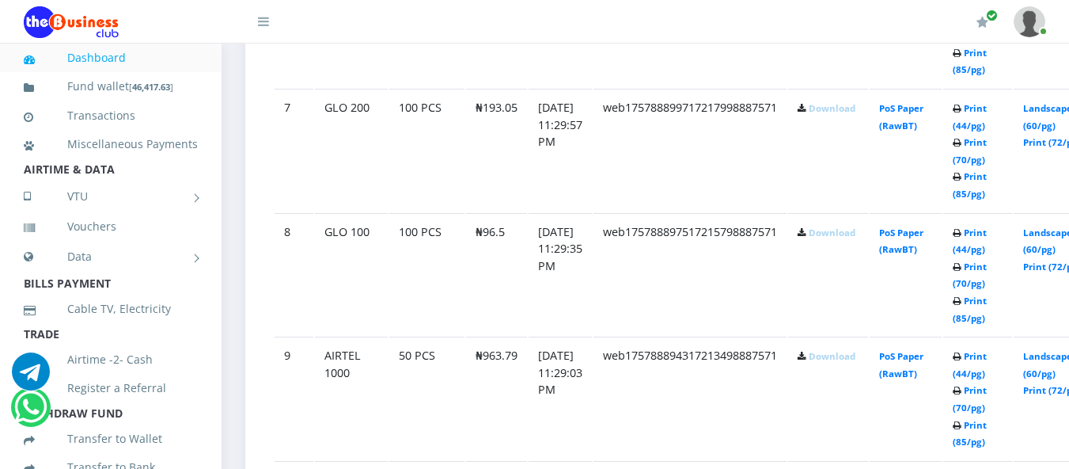
scroll to position [1662, 0]
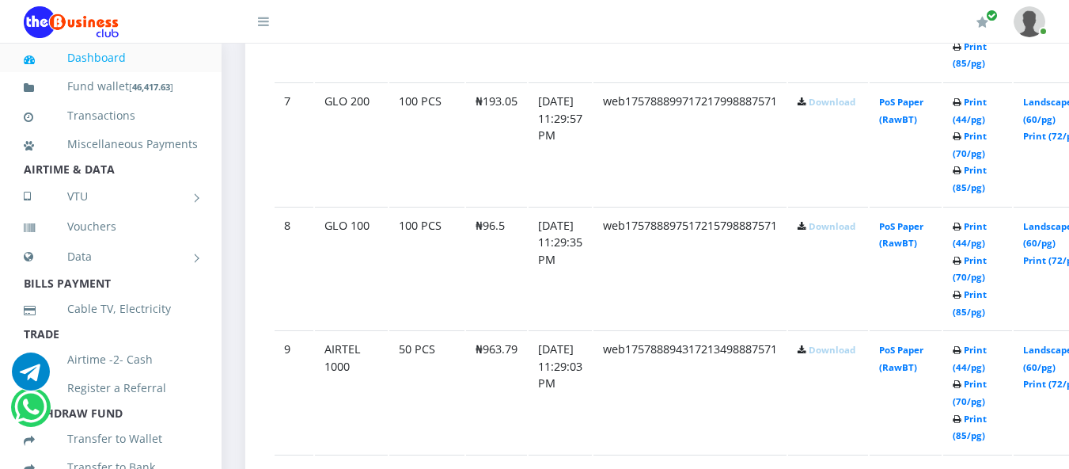
click at [855, 468] on link "Download" at bounding box center [832, 474] width 47 height 12
